Goal: Information Seeking & Learning: Learn about a topic

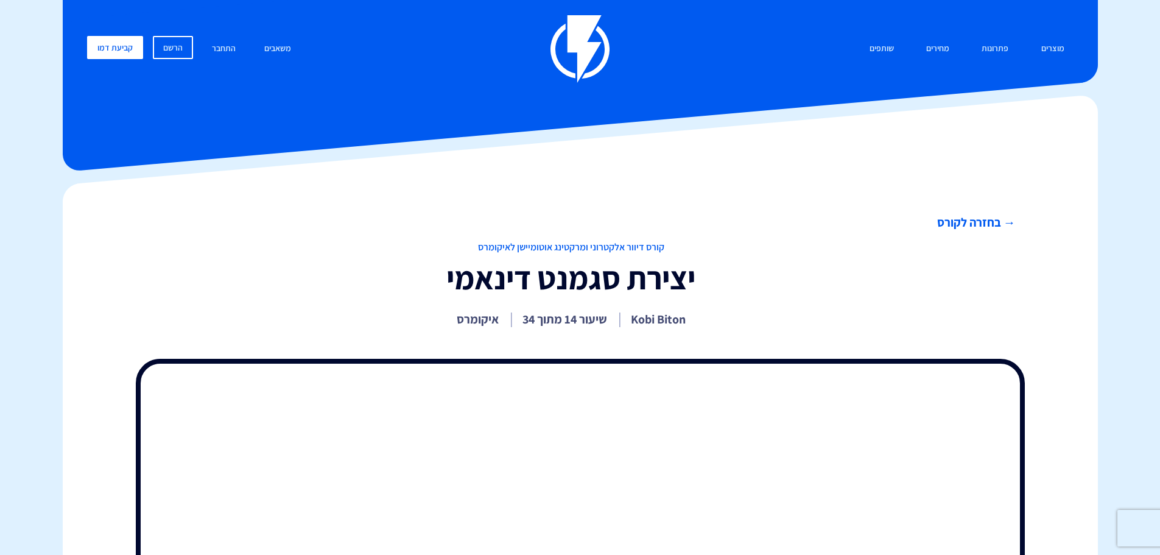
click at [953, 225] on link "→ בחזרה לקורס" at bounding box center [571, 223] width 889 height 18
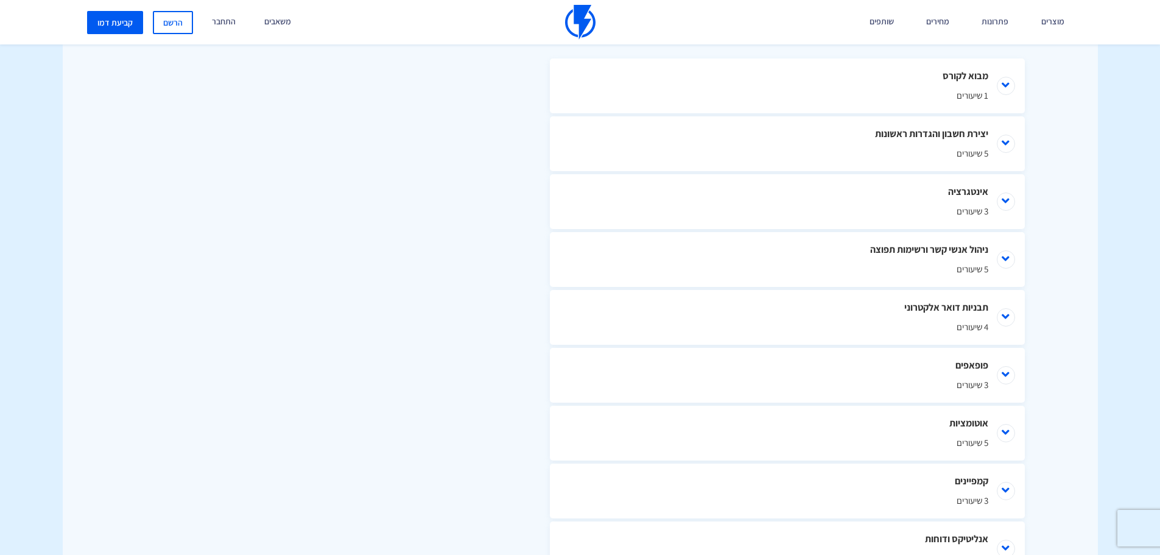
scroll to position [670, 0]
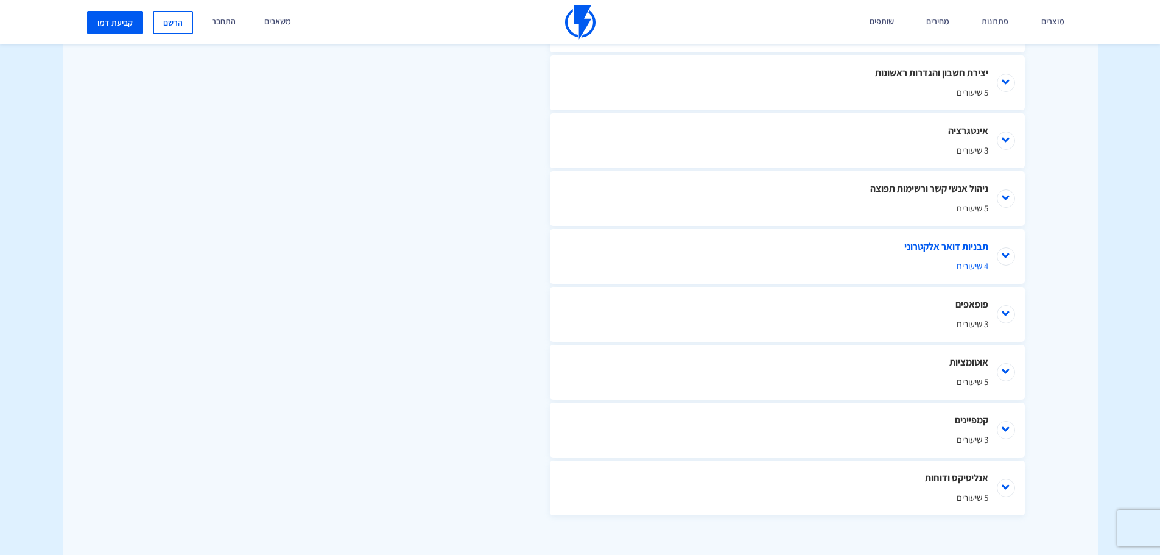
click at [1005, 256] on li "תבניות דואר אלקטרוני 4 שיעורים" at bounding box center [787, 256] width 475 height 55
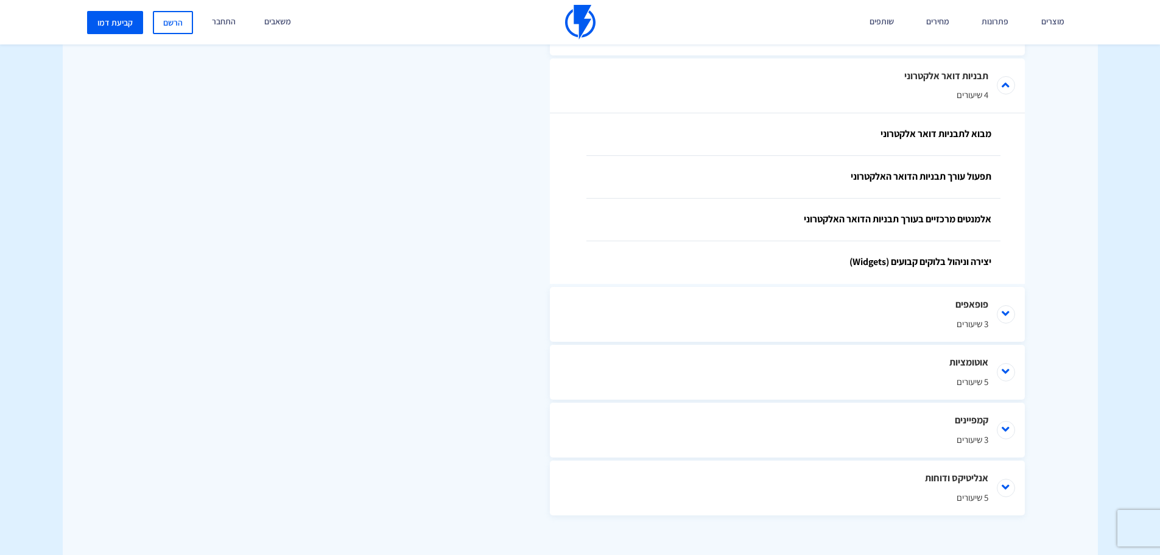
scroll to position [779, 0]
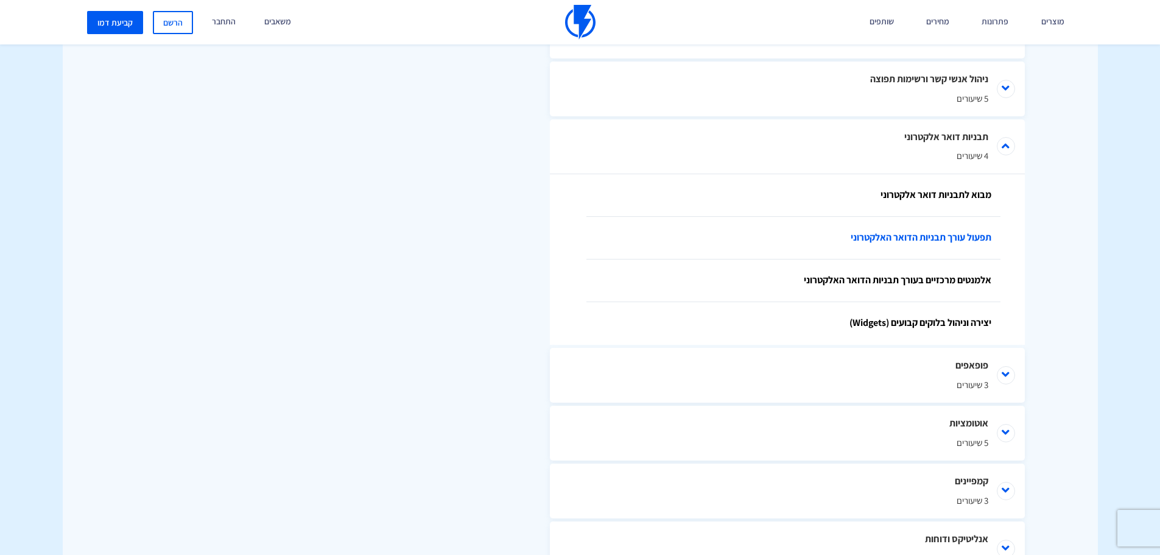
click at [920, 233] on link "תפעול עורך תבניות הדואר האלקטרוני" at bounding box center [793, 238] width 414 height 43
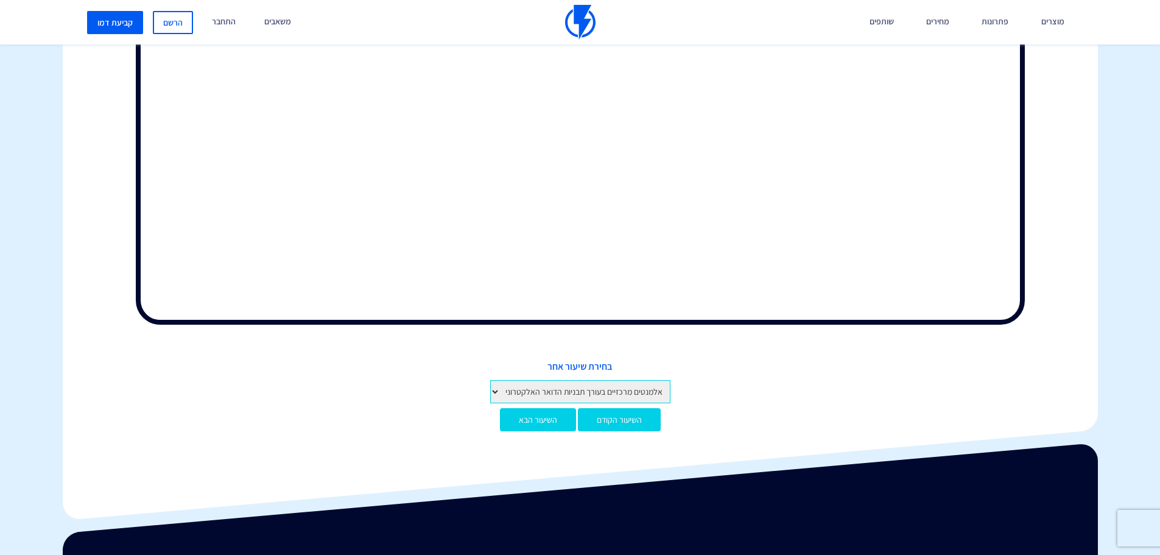
scroll to position [548, 0]
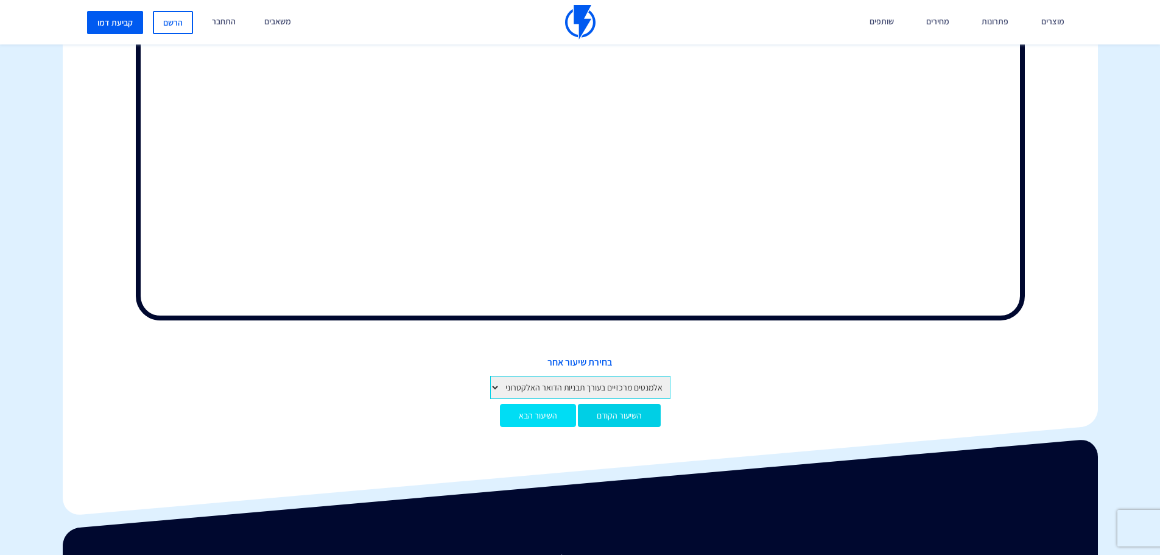
click at [534, 421] on link "השיעור הבא" at bounding box center [538, 415] width 76 height 23
